Goal: Obtain resource: Download file/media

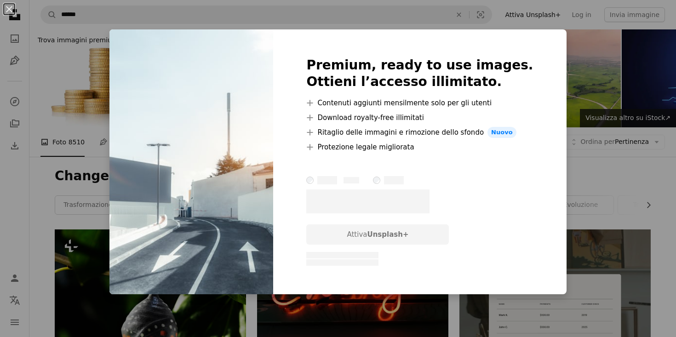
scroll to position [1344, 0]
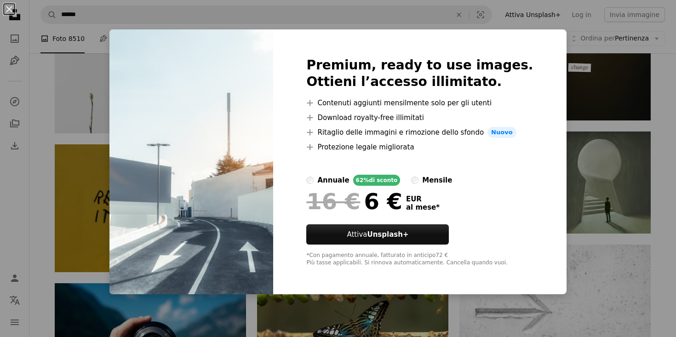
click at [572, 152] on div "An X shape Premium, ready to use images. Ottieni l’accesso illimitato. A plus s…" at bounding box center [338, 168] width 676 height 337
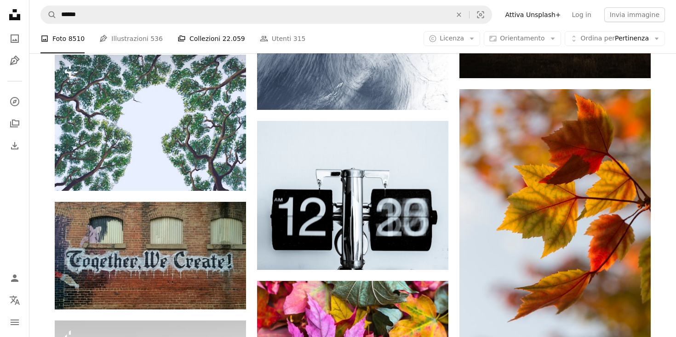
scroll to position [4780, 0]
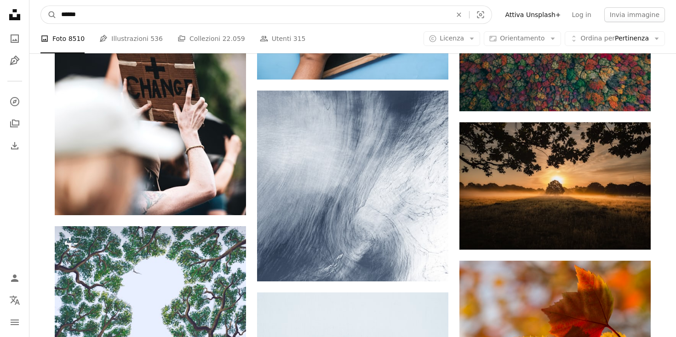
click at [173, 17] on input "******" at bounding box center [253, 14] width 392 height 17
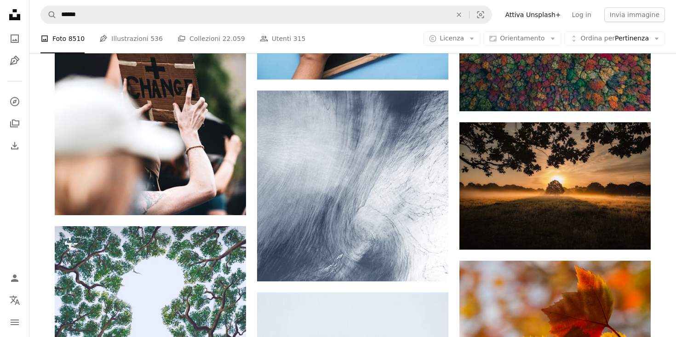
click at [134, 37] on link "Pen Tool Illustrazioni 536" at bounding box center [130, 38] width 63 height 29
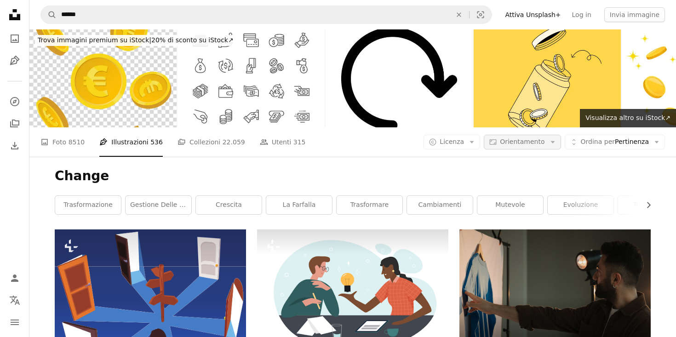
click at [519, 138] on span "Orientamento" at bounding box center [522, 141] width 45 height 7
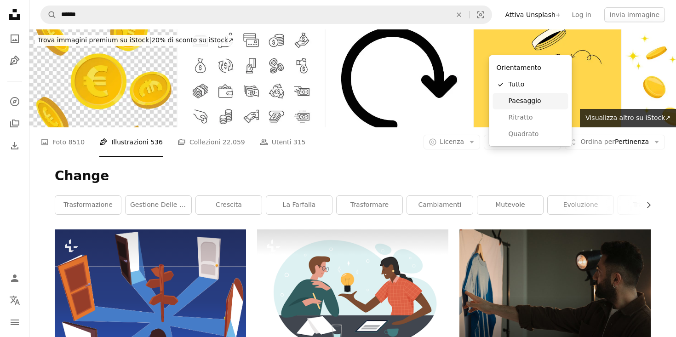
click at [540, 103] on span "Paesaggio" at bounding box center [536, 101] width 56 height 9
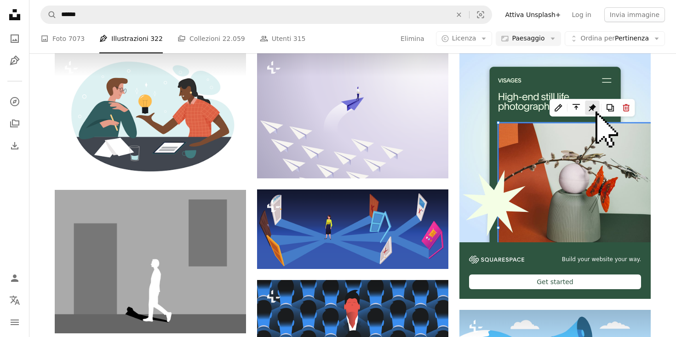
scroll to position [188, 0]
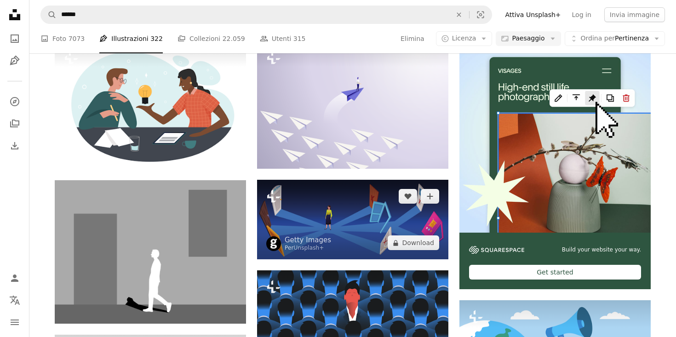
click at [363, 180] on img at bounding box center [352, 220] width 191 height 80
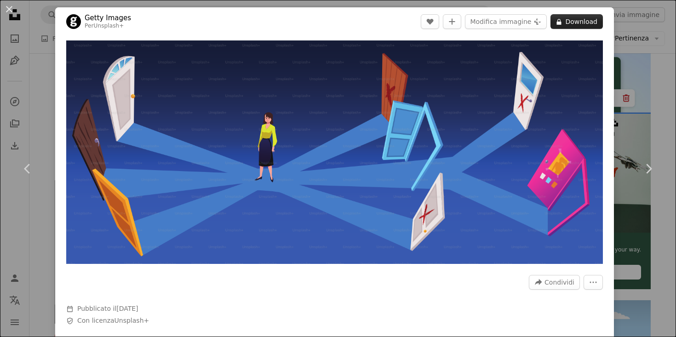
click at [584, 14] on button "A lock Download" at bounding box center [576, 21] width 52 height 15
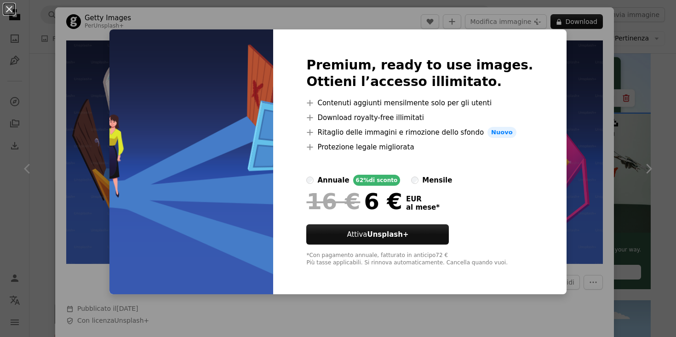
click at [634, 163] on div "An X shape Premium, ready to use images. Ottieni l’accesso illimitato. A plus s…" at bounding box center [338, 168] width 676 height 337
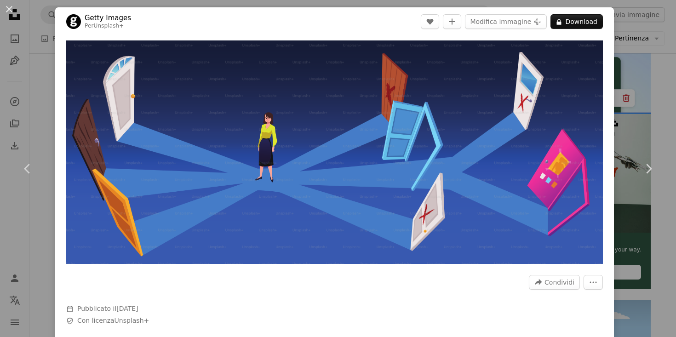
click at [634, 163] on link "Chevron right" at bounding box center [648, 169] width 55 height 88
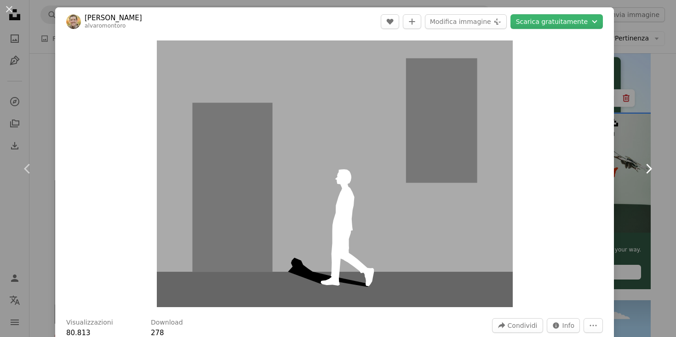
click at [642, 125] on link "Chevron right" at bounding box center [648, 169] width 55 height 88
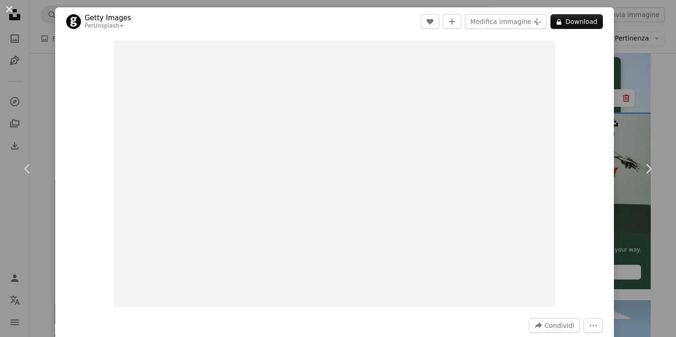
click at [9, 11] on button "An X shape" at bounding box center [9, 9] width 11 height 11
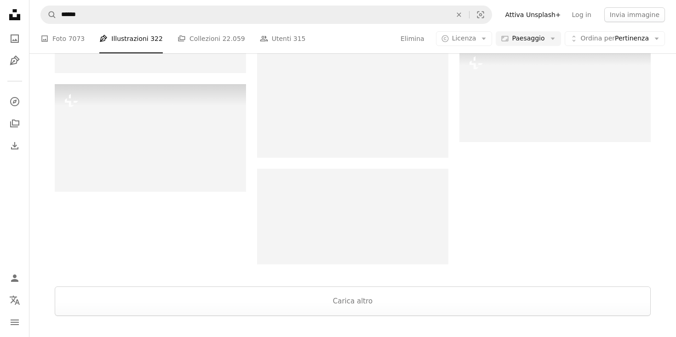
scroll to position [1019, 0]
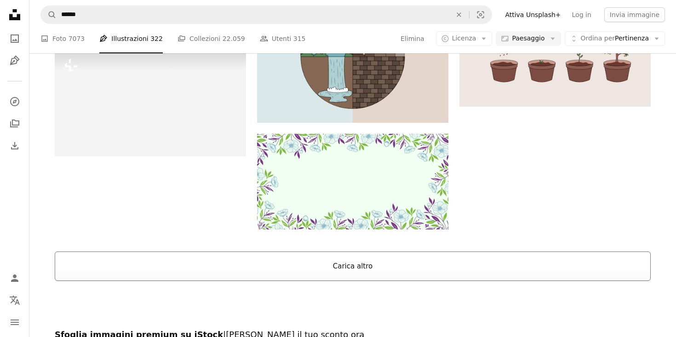
click at [314, 251] on button "Carica altro" at bounding box center [353, 265] width 596 height 29
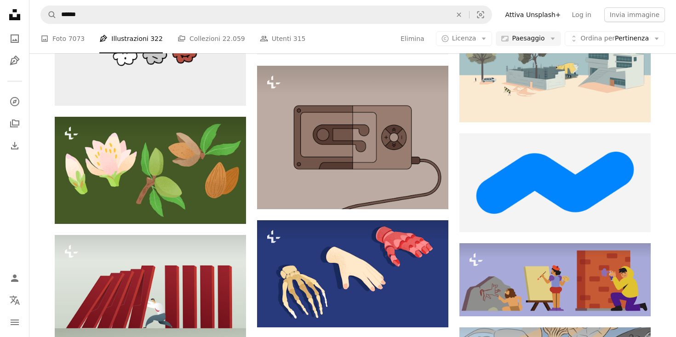
scroll to position [1434, 0]
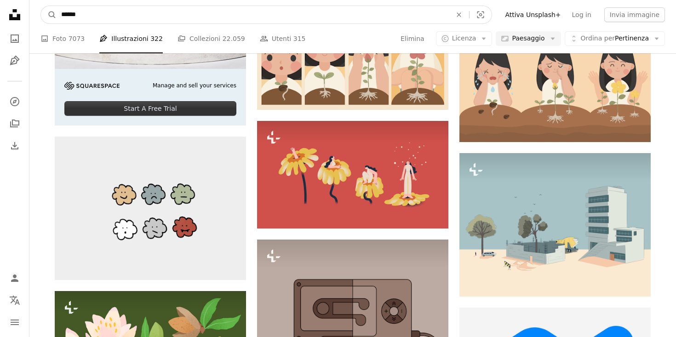
click at [143, 17] on input "******" at bounding box center [253, 14] width 392 height 17
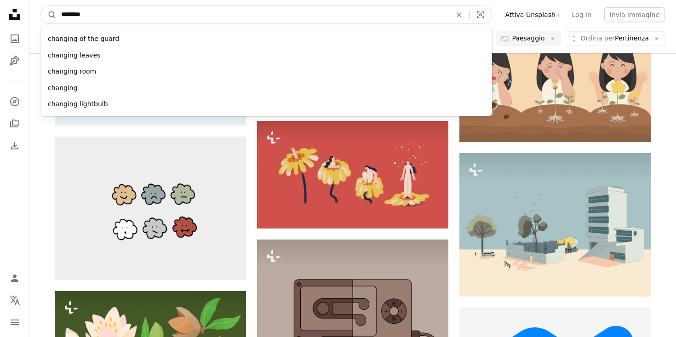
click at [41, 6] on button "A magnifying glass" at bounding box center [49, 14] width 16 height 17
type input "*********"
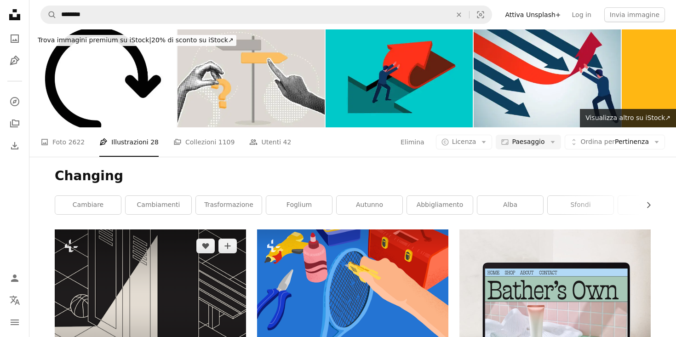
click at [190, 229] on img at bounding box center [150, 300] width 191 height 143
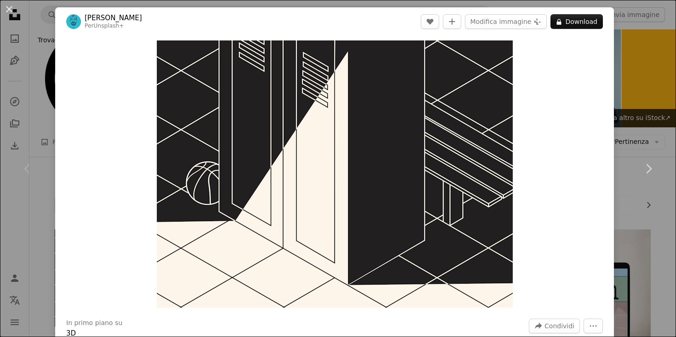
click at [625, 21] on div "An X shape Chevron left Chevron right [PERSON_NAME] Per Unsplash+ A heart A plu…" at bounding box center [338, 168] width 676 height 337
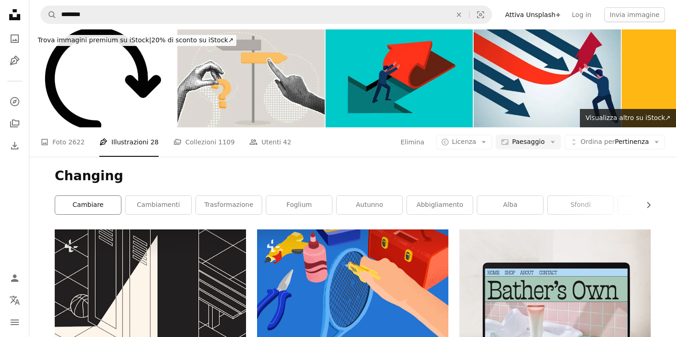
click at [88, 196] on link "cambiare" at bounding box center [88, 205] width 66 height 18
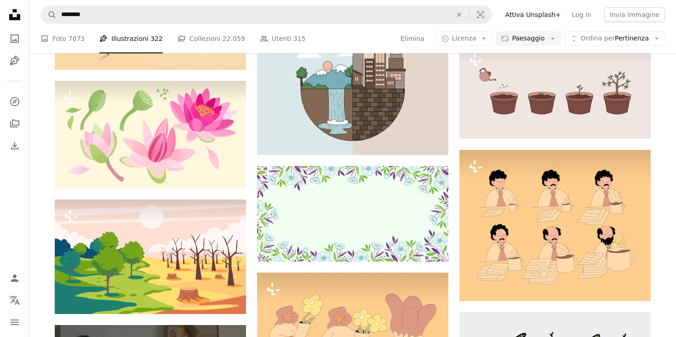
scroll to position [741, 0]
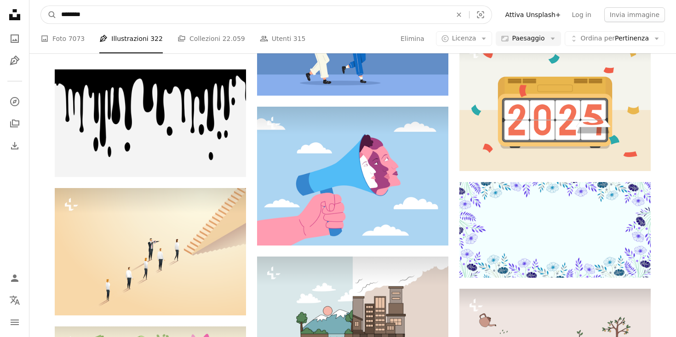
click at [93, 20] on input "********" at bounding box center [253, 14] width 392 height 17
type input "**********"
click button "A magnifying glass" at bounding box center [49, 14] width 16 height 17
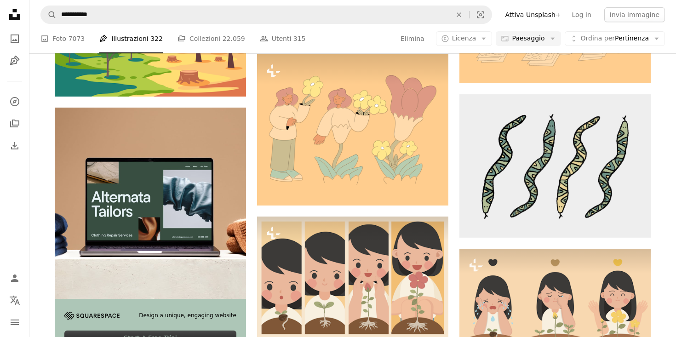
scroll to position [1133, 0]
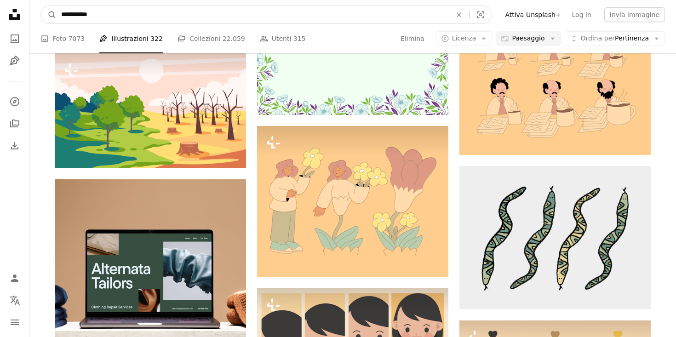
click at [124, 13] on input "**********" at bounding box center [253, 14] width 392 height 17
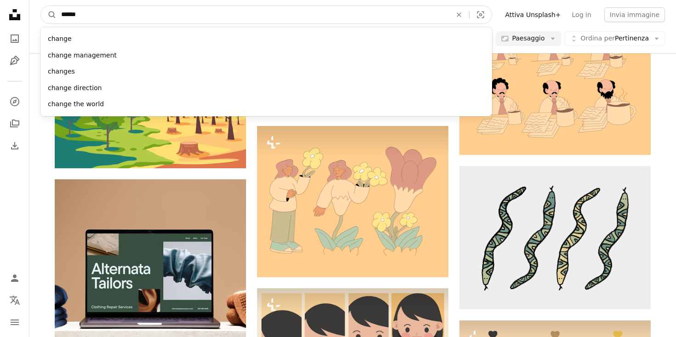
type input "******"
click at [41, 6] on button "A magnifying glass" at bounding box center [49, 14] width 16 height 17
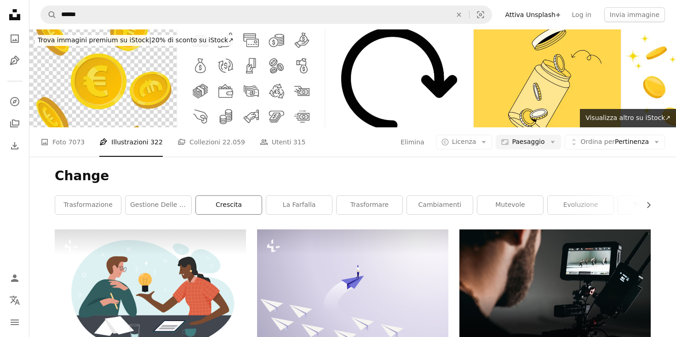
click at [217, 196] on link "crescita" at bounding box center [229, 205] width 66 height 18
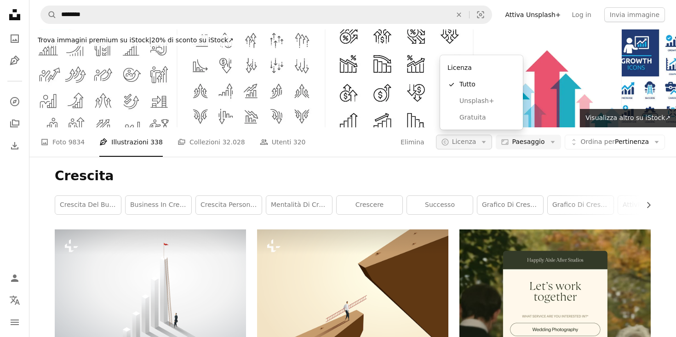
click at [474, 138] on span "Licenza" at bounding box center [464, 141] width 24 height 7
click at [484, 114] on span "Gratuita" at bounding box center [487, 117] width 56 height 9
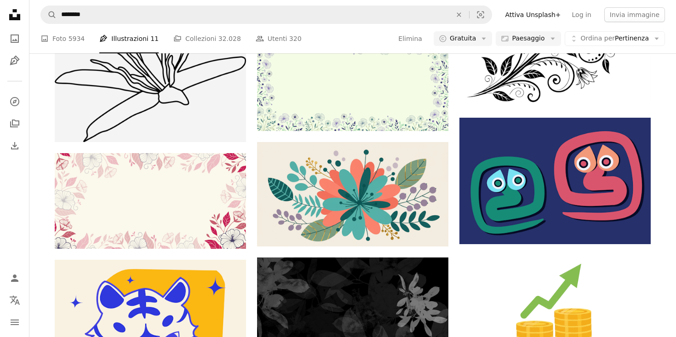
scroll to position [3591, 0]
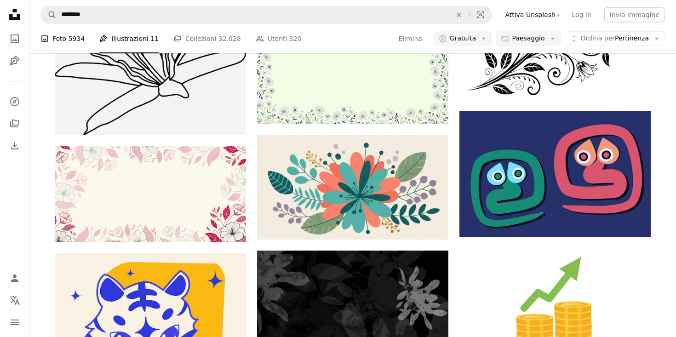
click at [51, 37] on link "A photo Foto 5934" at bounding box center [62, 38] width 44 height 29
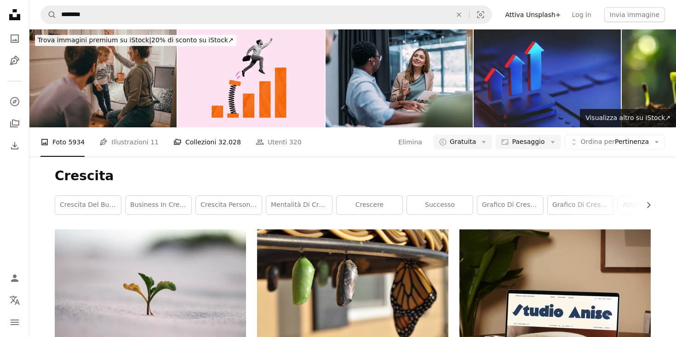
click at [218, 137] on span "32.028" at bounding box center [229, 142] width 23 height 10
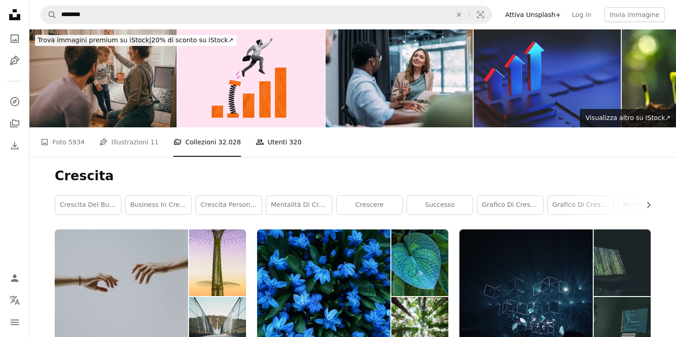
click at [263, 127] on link "People Utenti 320" at bounding box center [279, 141] width 46 height 29
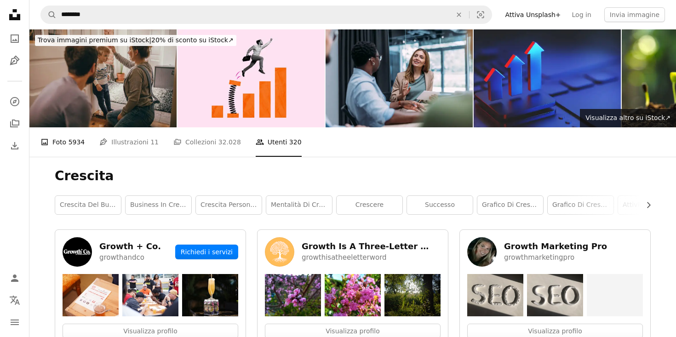
click at [57, 127] on link "A photo Foto 5934" at bounding box center [62, 141] width 44 height 29
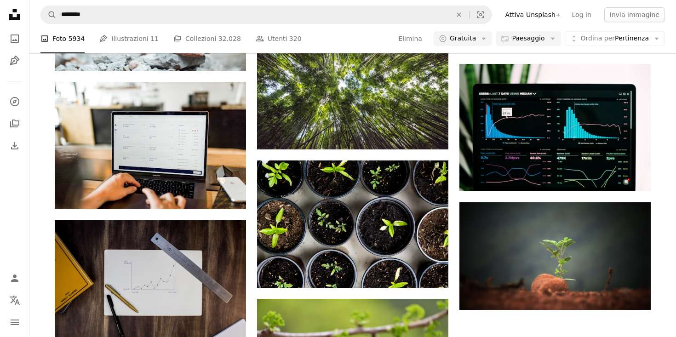
scroll to position [943, 0]
